Goal: Go to known website: Access a specific website the user already knows

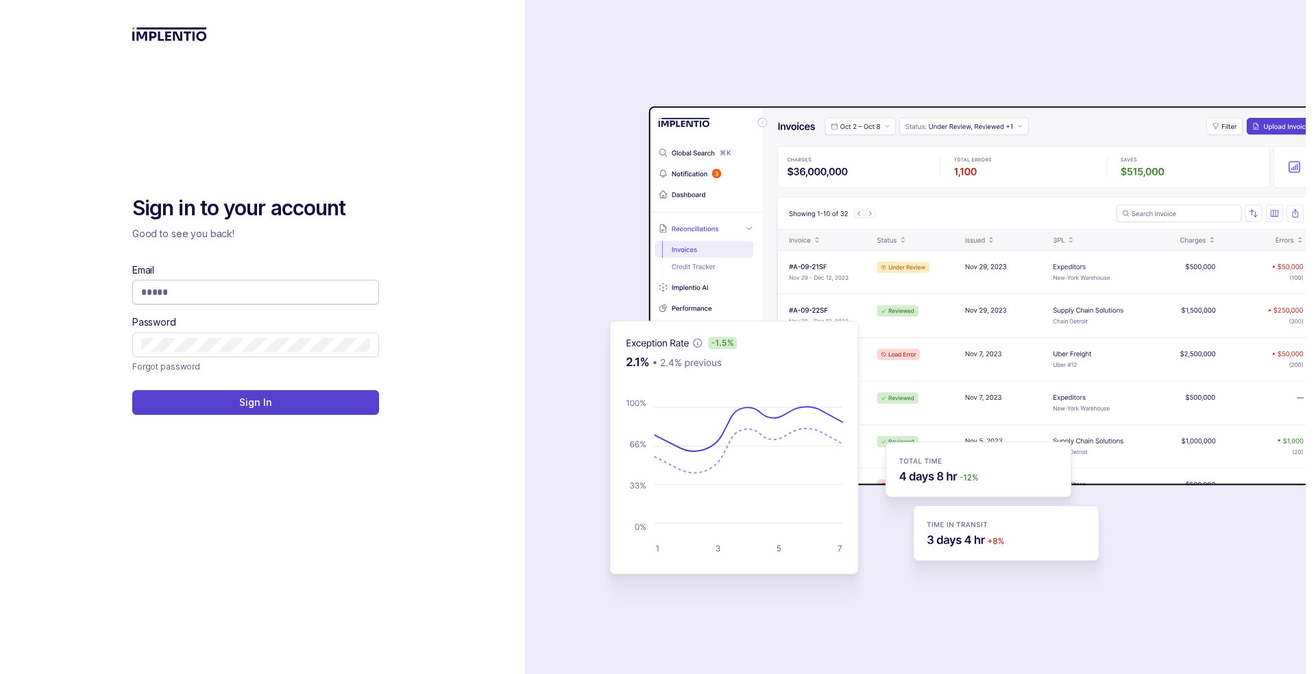
click at [182, 302] on span at bounding box center [255, 292] width 247 height 25
click at [182, 289] on input "Email" at bounding box center [255, 292] width 229 height 14
click at [0, 673] on com-1password-button at bounding box center [0, 674] width 0 height 0
type input "**********"
